Goal: Task Accomplishment & Management: Manage account settings

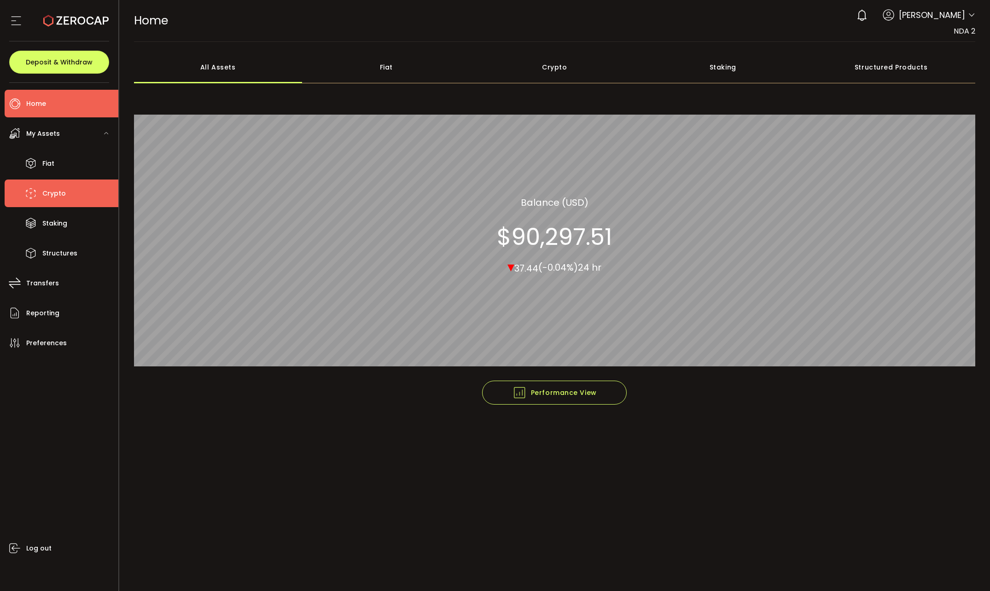
click at [69, 202] on li "Crypto" at bounding box center [62, 194] width 114 height 28
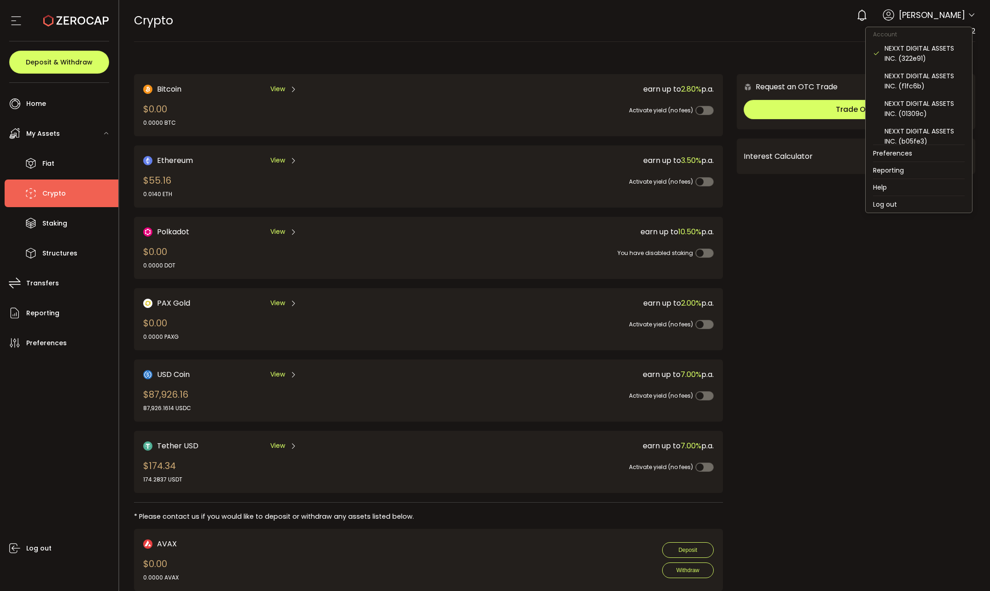
click at [969, 13] on icon at bounding box center [971, 15] width 7 height 7
click at [969, 11] on div "0 [PERSON_NAME]" at bounding box center [913, 15] width 123 height 20
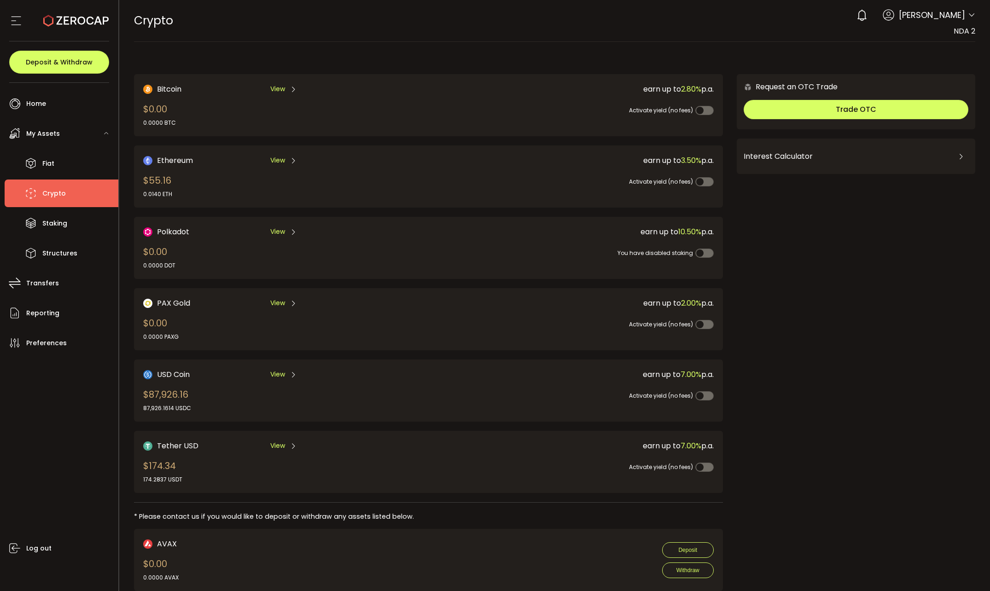
click at [969, 11] on div "0 [PERSON_NAME]" at bounding box center [913, 15] width 123 height 20
click at [968, 14] on icon at bounding box center [971, 15] width 7 height 7
click at [962, 10] on span "[PERSON_NAME]" at bounding box center [932, 15] width 66 height 12
click at [962, 14] on span "[PERSON_NAME]" at bounding box center [932, 15] width 66 height 12
click at [968, 13] on icon at bounding box center [971, 15] width 7 height 7
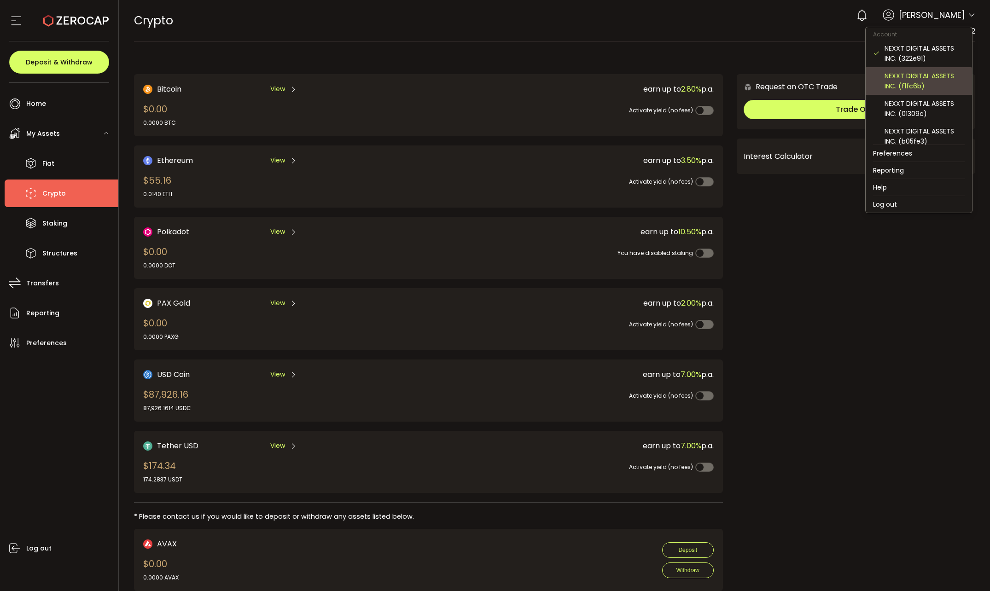
click at [913, 76] on div "NEXXT DIGITAL ASSETS INC. (f1fc6b)" at bounding box center [925, 81] width 80 height 20
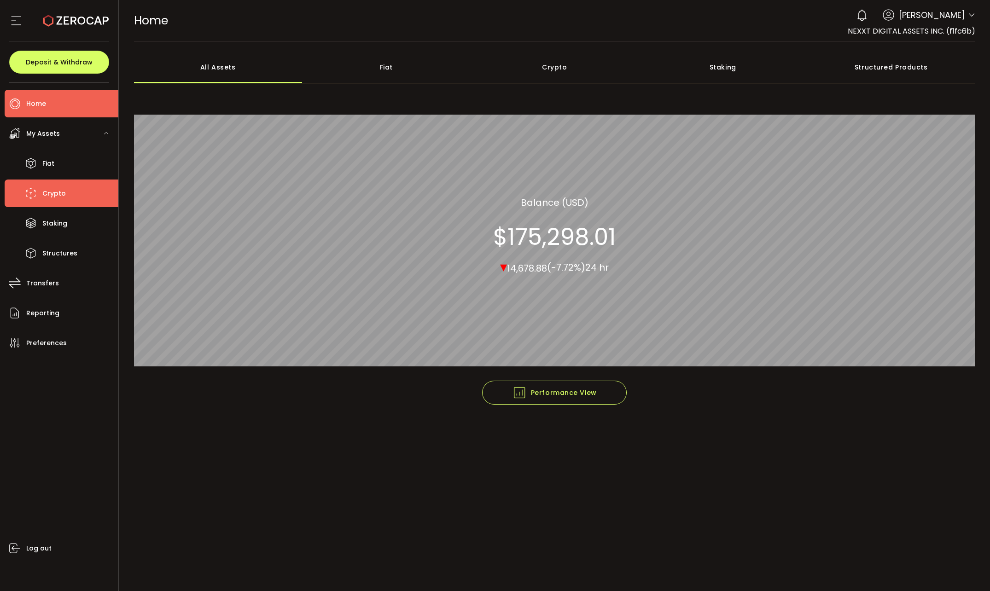
click at [77, 195] on li "Crypto" at bounding box center [62, 194] width 114 height 28
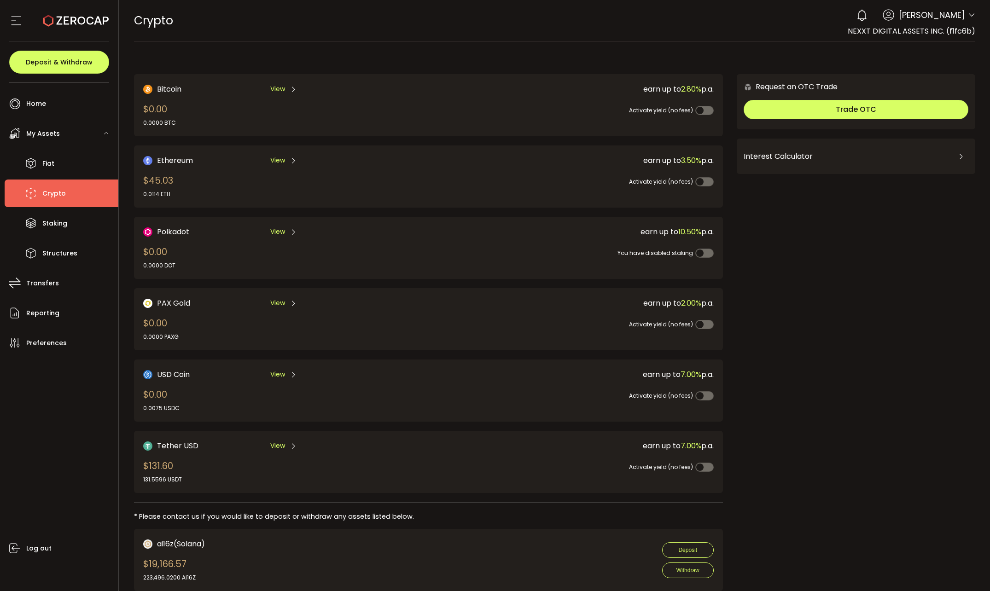
scroll to position [276, 0]
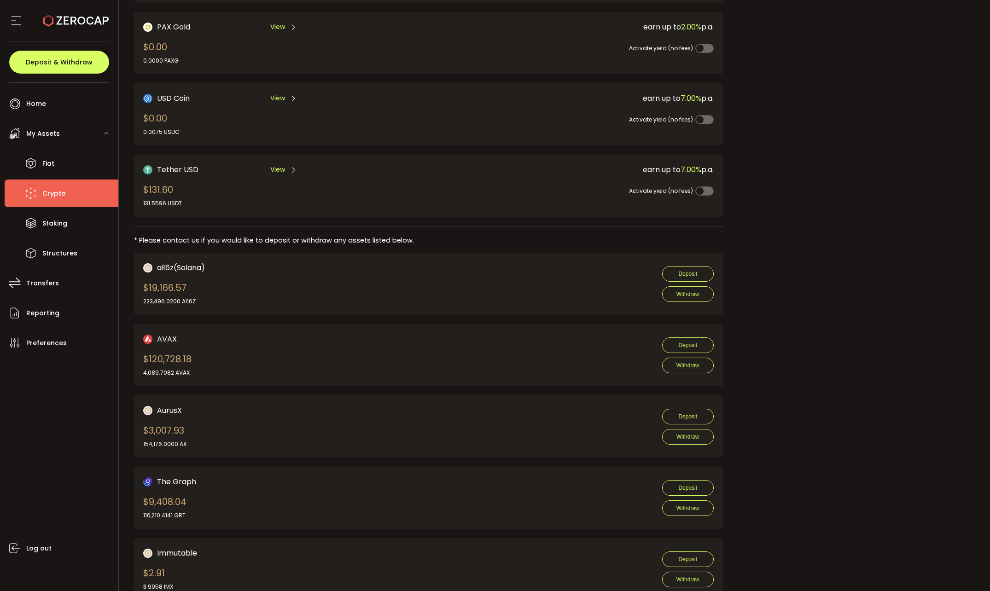
click at [278, 94] on span "View" at bounding box center [277, 98] width 15 height 10
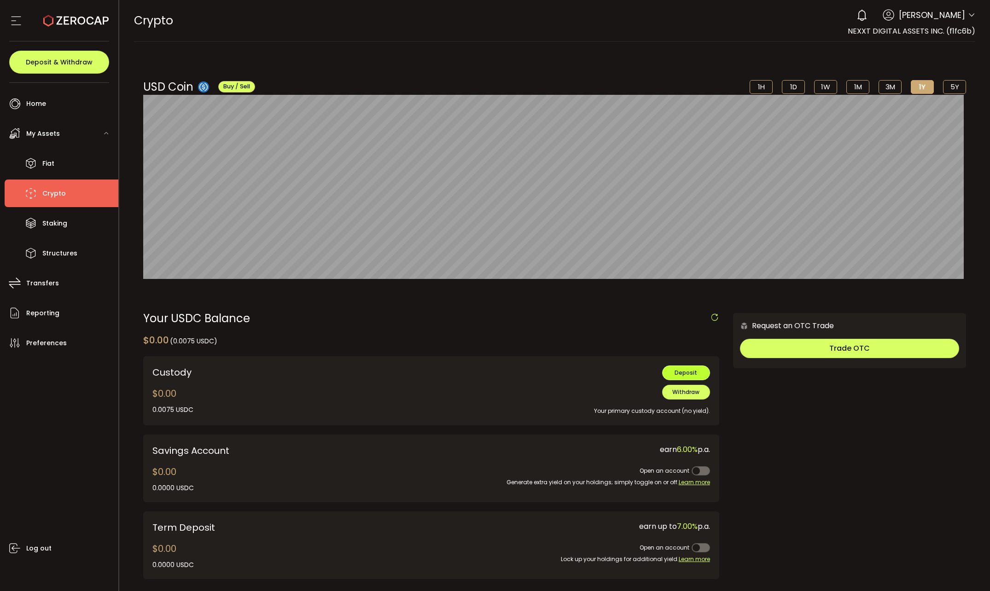
click at [696, 372] on button "Deposit" at bounding box center [686, 373] width 48 height 15
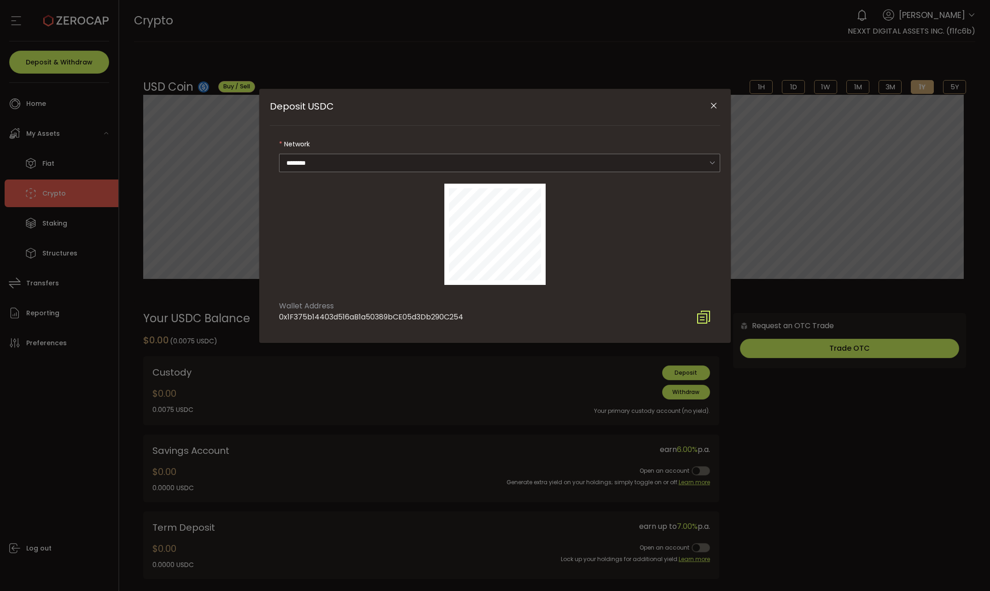
click at [703, 315] on icon "Deposit USDC" at bounding box center [703, 317] width 15 height 15
click at [874, 447] on div "Deposit USDC Network ******** Ethereum Wallet Address 0x1F375b14403d516aB1a5038…" at bounding box center [495, 295] width 990 height 591
click at [716, 110] on icon "Close" at bounding box center [713, 105] width 9 height 9
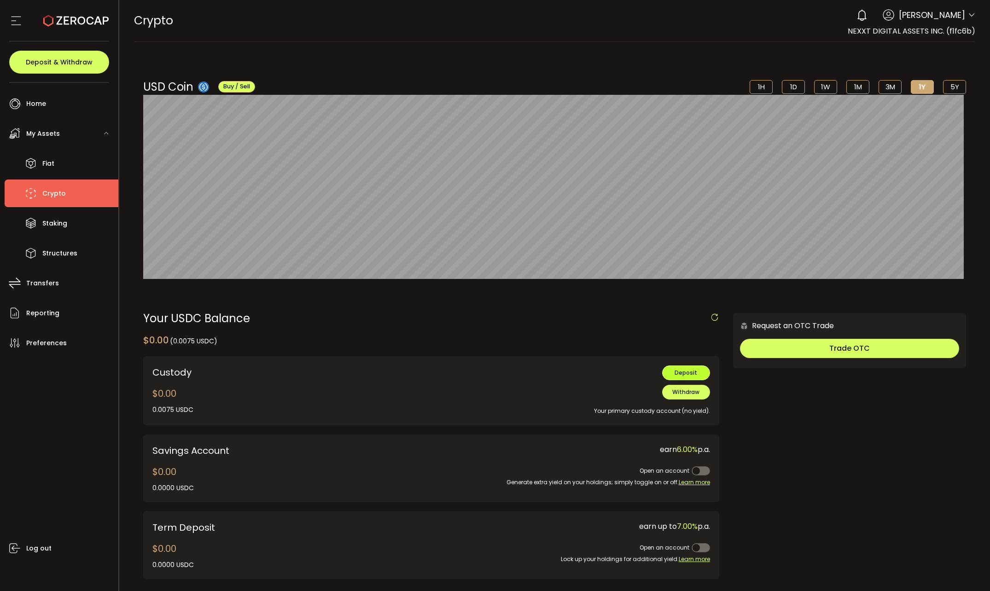
click at [699, 376] on button "Deposit" at bounding box center [686, 373] width 48 height 15
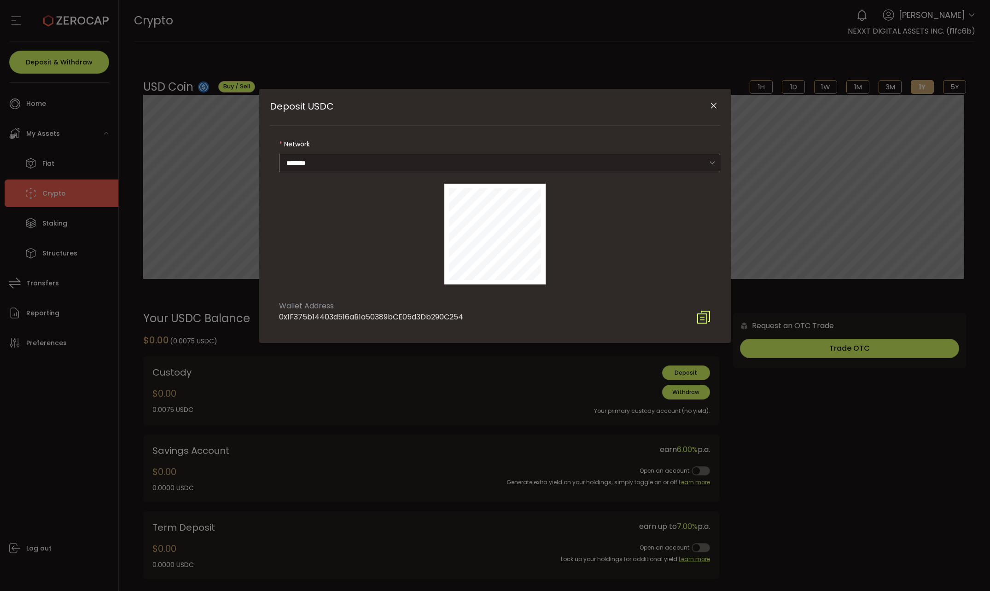
click at [704, 317] on icon "Deposit USDC" at bounding box center [703, 317] width 15 height 15
click at [987, 15] on div "Deposit USDC Network ******** Ethereum Wallet Address 0x1F375b14403d516aB1a5038…" at bounding box center [495, 295] width 990 height 591
drag, startPoint x: 709, startPoint y: 102, endPoint x: 715, endPoint y: 94, distance: 9.9
click at [710, 102] on icon "Close" at bounding box center [713, 105] width 9 height 9
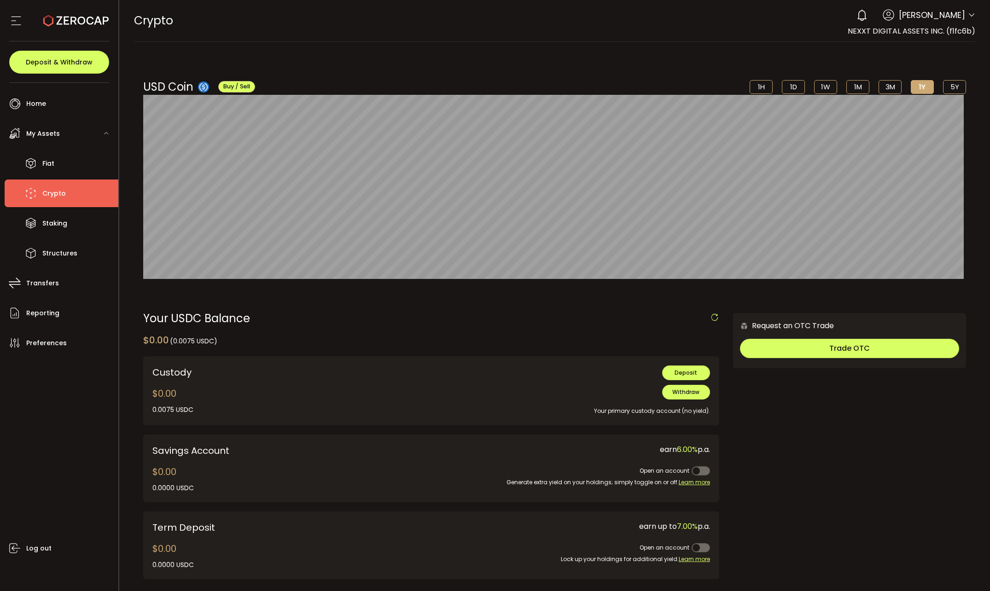
click at [968, 15] on icon at bounding box center [971, 15] width 7 height 7
click at [969, 13] on icon at bounding box center [971, 15] width 7 height 7
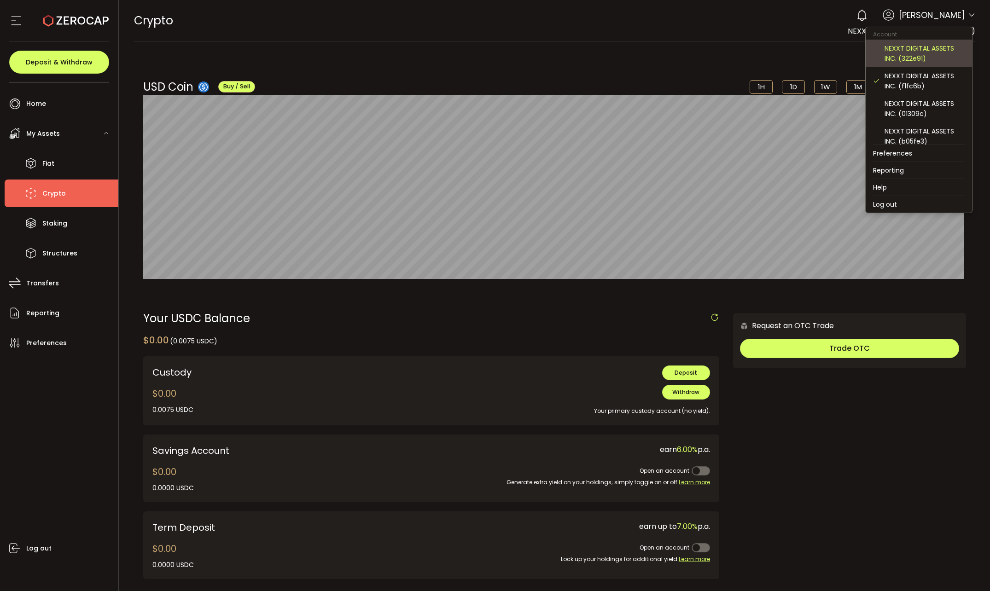
click at [919, 57] on div "NEXXT DIGITAL ASSETS INC. (322e91)" at bounding box center [925, 53] width 80 height 20
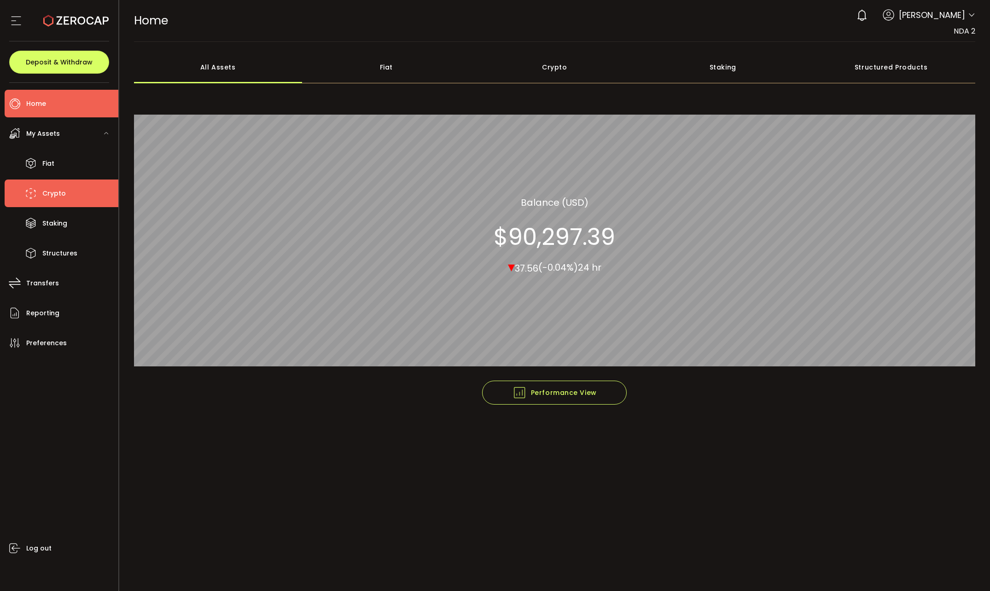
click at [51, 194] on span "Crypto" at bounding box center [53, 193] width 23 height 13
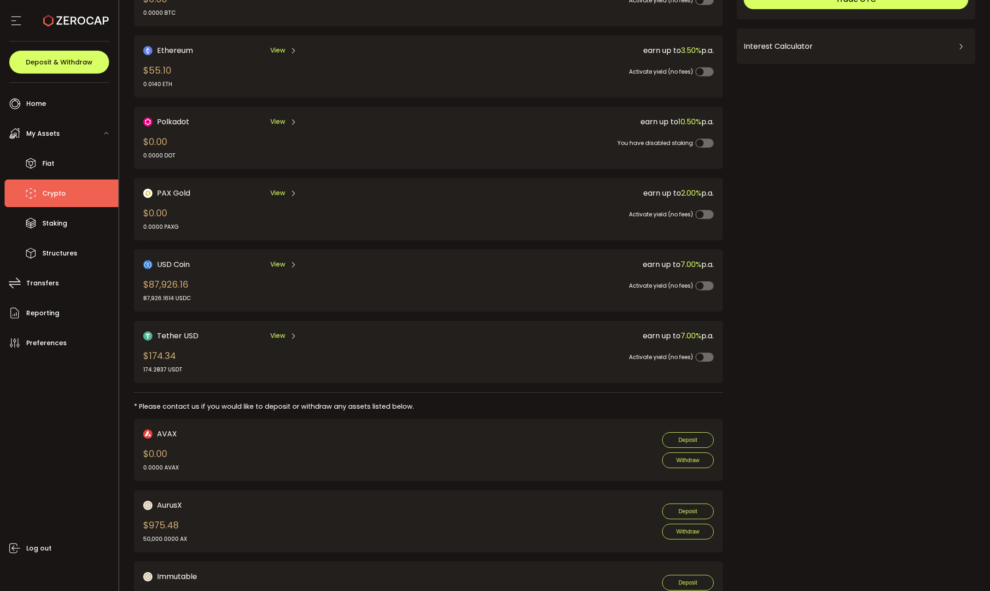
scroll to position [138, 0]
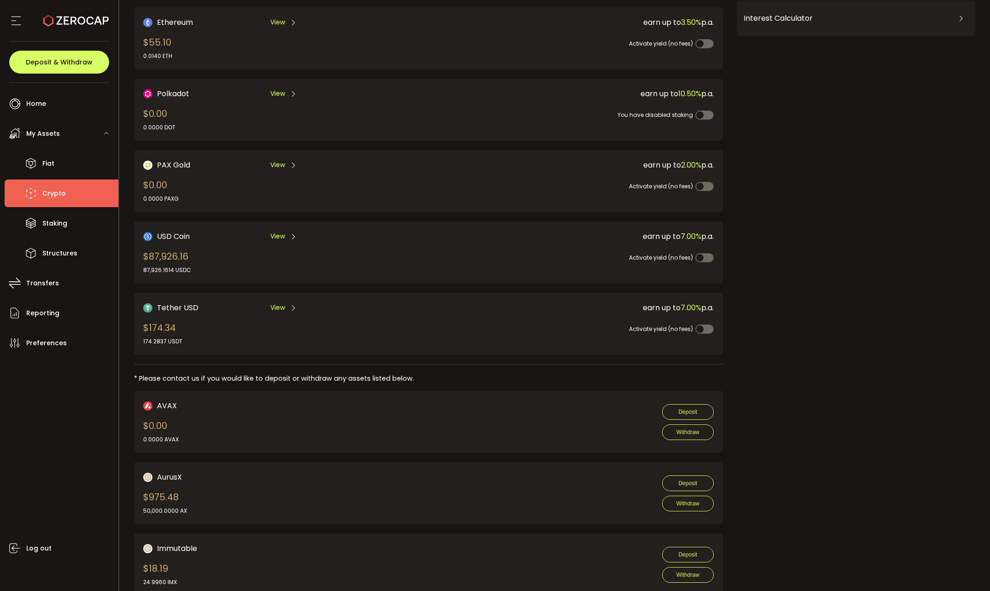
click at [266, 231] on div "USD Coin View" at bounding box center [271, 237] width 257 height 12
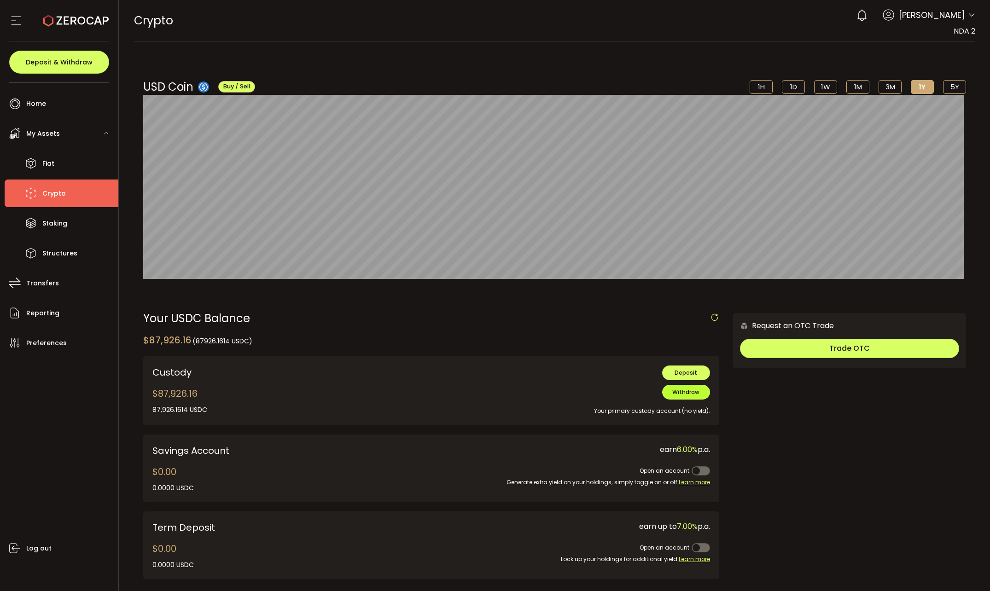
click at [665, 395] on button "Withdraw" at bounding box center [686, 392] width 48 height 15
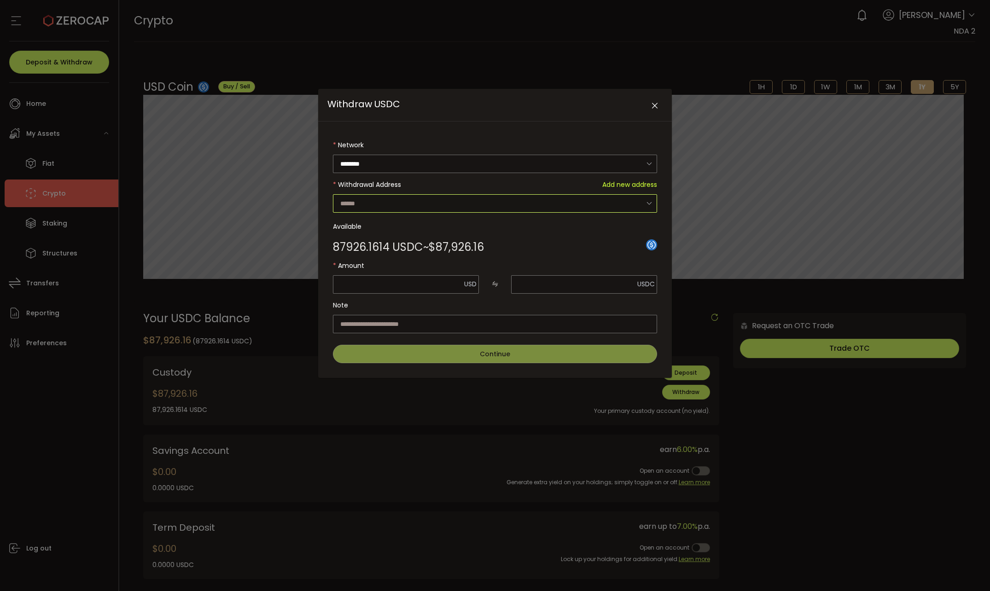
click at [438, 203] on input "Withdraw USDC" at bounding box center [495, 203] width 324 height 18
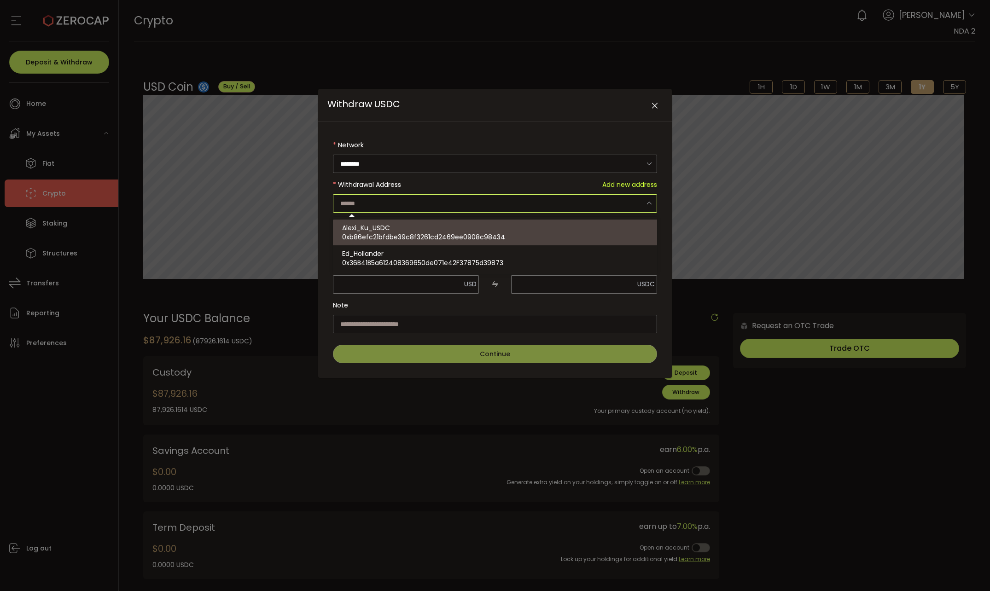
click at [536, 178] on div "Withdrawal Address Add new address" at bounding box center [497, 184] width 319 height 18
click at [620, 205] on input "Withdraw USDC" at bounding box center [495, 203] width 324 height 18
click at [584, 186] on div "Withdrawal Address Add new address" at bounding box center [497, 184] width 319 height 18
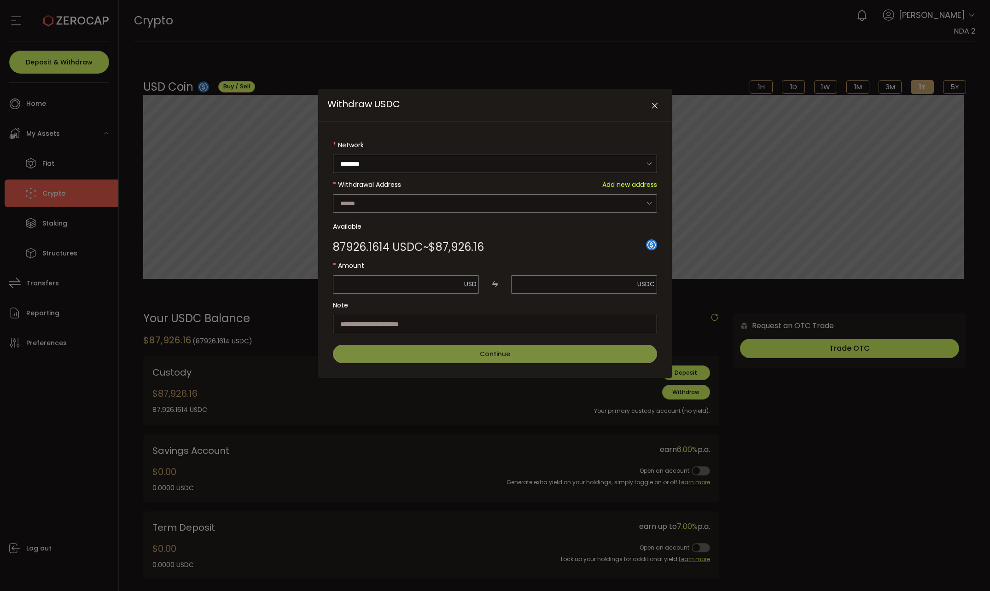
click at [620, 184] on span "Add new address" at bounding box center [629, 184] width 55 height 18
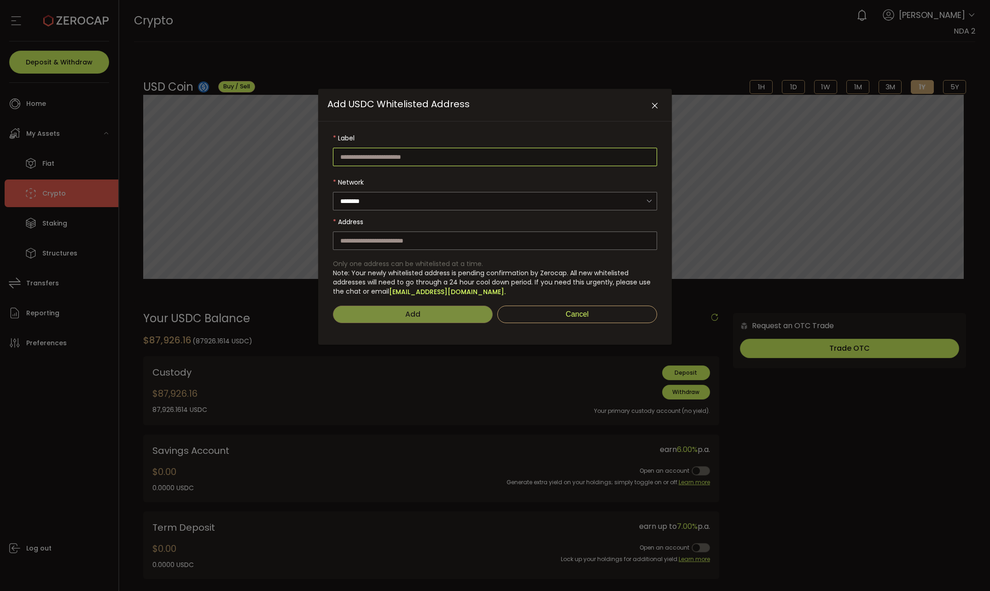
click at [485, 157] on input "Add USDC Whitelisted Address" at bounding box center [495, 157] width 324 height 18
type input "****"
click at [425, 235] on input "Add USDC Whitelisted Address" at bounding box center [495, 241] width 324 height 18
paste input "**********"
type input "**********"
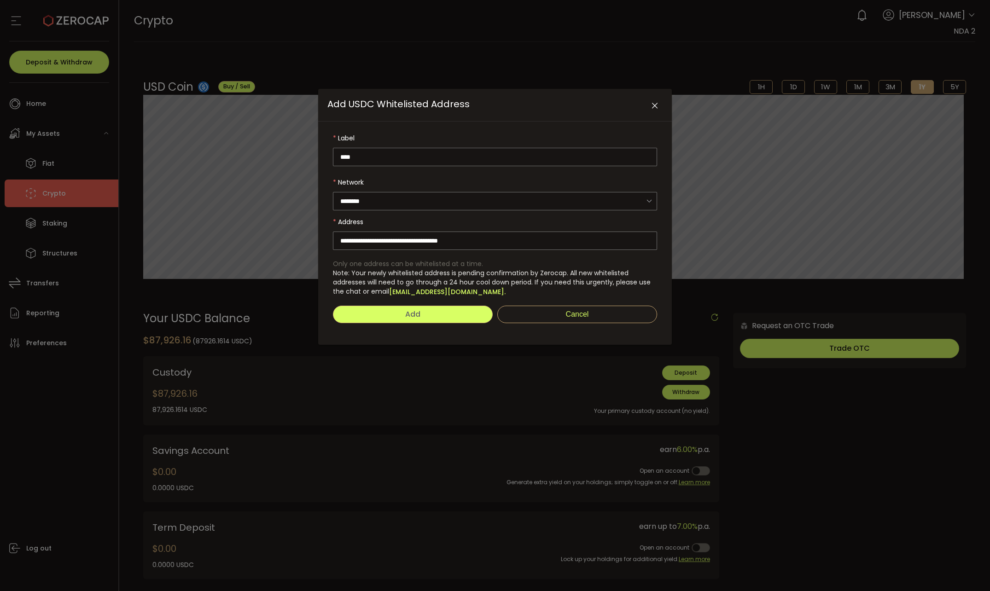
click at [451, 310] on button "Add" at bounding box center [413, 315] width 160 height 18
click at [423, 314] on button "Add" at bounding box center [413, 315] width 160 height 18
click at [433, 312] on button "Add" at bounding box center [413, 315] width 160 height 18
drag, startPoint x: 391, startPoint y: 309, endPoint x: 470, endPoint y: 303, distance: 79.9
click at [391, 309] on button "Add" at bounding box center [413, 315] width 160 height 18
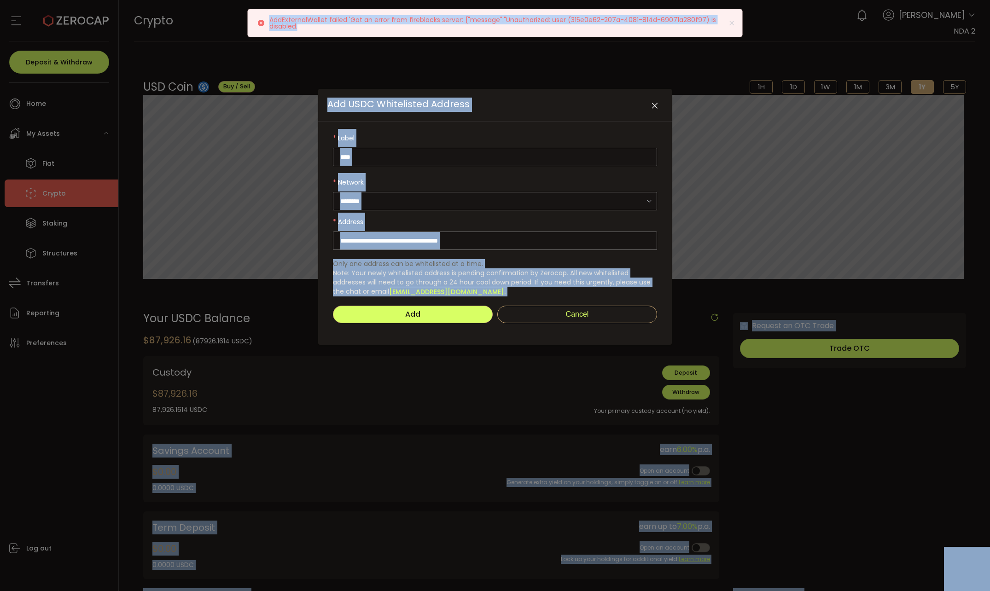
drag, startPoint x: 208, startPoint y: 4, endPoint x: 384, endPoint y: 34, distance: 179.0
click at [383, 35] on body "#icon-aud_portfolio .cls-1 { font-size: 12px; fill: #fdfbfb; font-family: "Adob…" at bounding box center [495, 295] width 990 height 591
click at [389, 27] on p "AddExternalWallet failed 'Got an error from fireblocks server: {"message":"Unau…" at bounding box center [502, 23] width 466 height 13
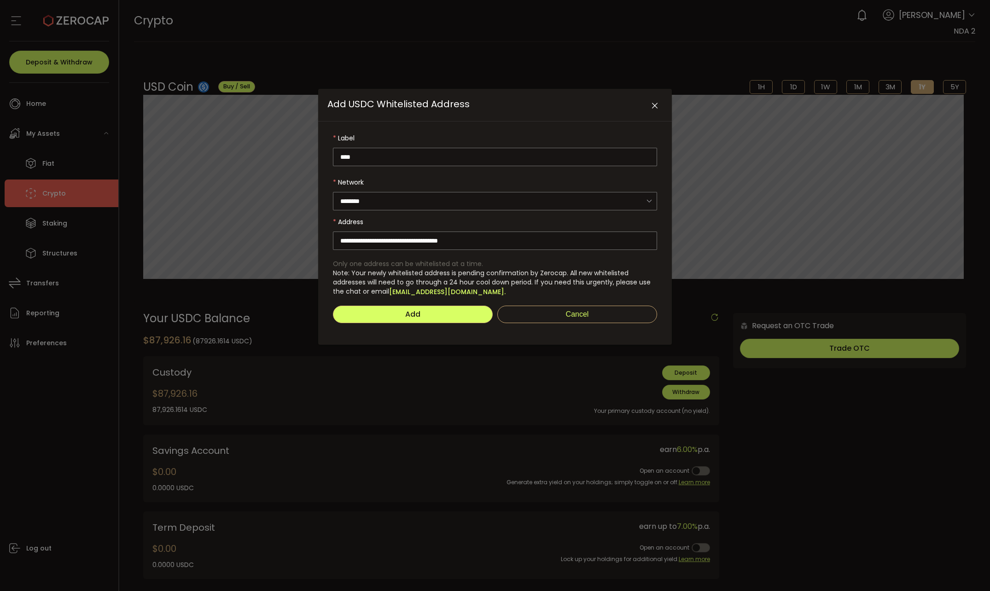
click at [442, 303] on div "Add Cancel" at bounding box center [495, 312] width 324 height 31
click at [442, 307] on button "Add" at bounding box center [413, 315] width 160 height 18
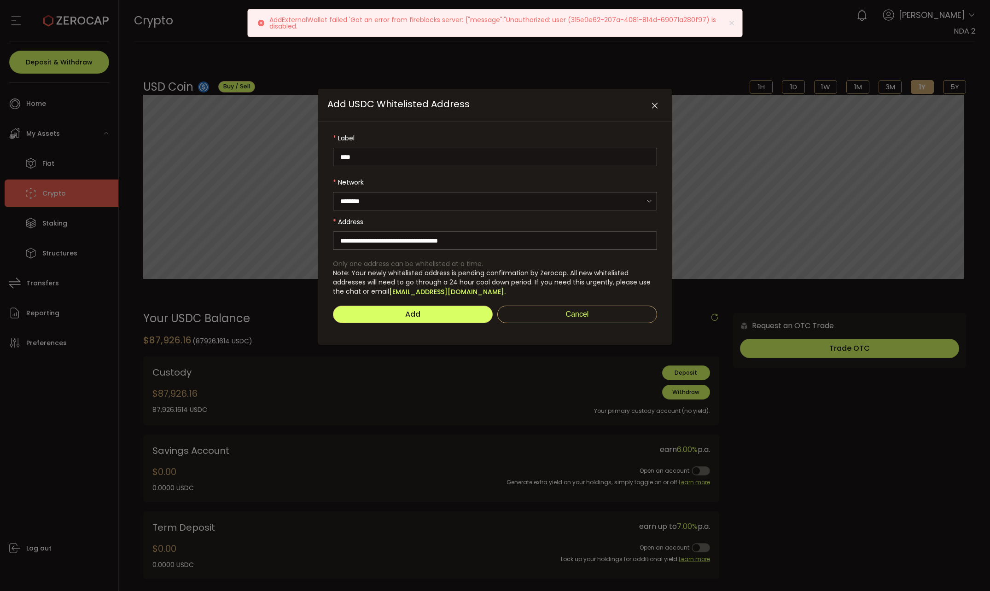
click at [652, 106] on icon "Close" at bounding box center [654, 105] width 9 height 9
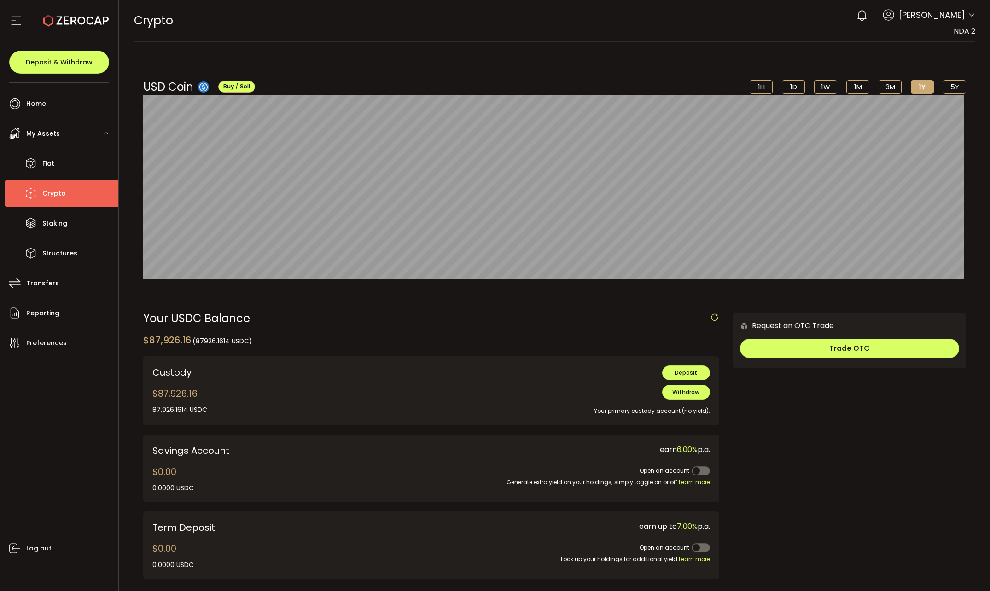
click at [968, 13] on icon at bounding box center [971, 15] width 7 height 7
click at [968, 11] on span at bounding box center [971, 15] width 7 height 9
click at [857, 443] on div "Request an OTC Trade Trade OTC Buy Sell Crypto *** BTC ETH USDT USDC PAXG DOT F…" at bounding box center [849, 450] width 233 height 275
